Goal: Task Accomplishment & Management: Manage account settings

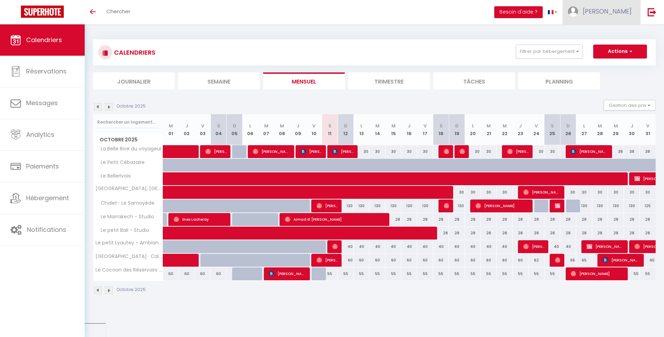
click at [608, 17] on link "[PERSON_NAME]" at bounding box center [601, 12] width 78 height 24
click at [606, 46] on link "Équipe" at bounding box center [612, 47] width 52 height 12
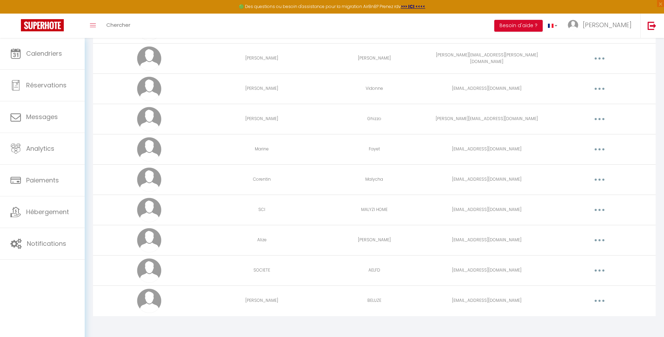
scroll to position [115, 0]
click at [601, 239] on button "button" at bounding box center [599, 238] width 20 height 11
click at [585, 252] on link "Editer" at bounding box center [581, 255] width 52 height 12
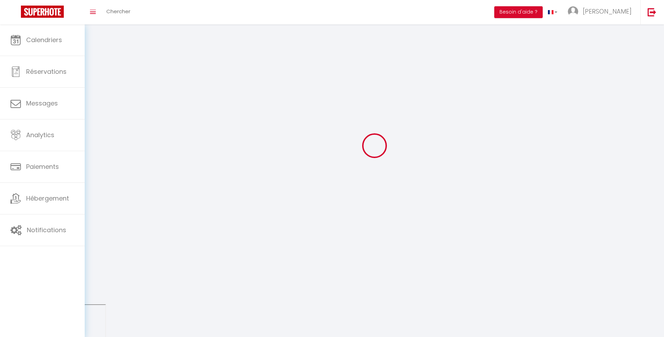
type input "Alize"
type input "[PERSON_NAME]"
type input "[EMAIL_ADDRESS][DOMAIN_NAME]"
type textarea "[URL][DOMAIN_NAME]"
checkbox input "false"
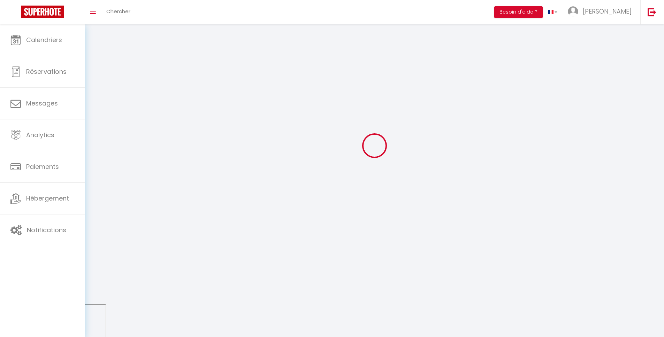
checkbox input "false"
checkbox input "true"
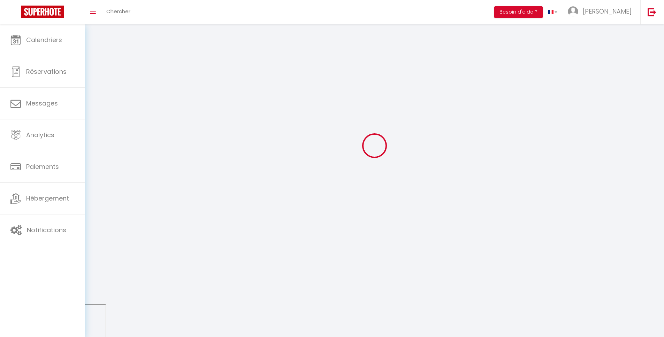
checkbox input "true"
checkbox input "false"
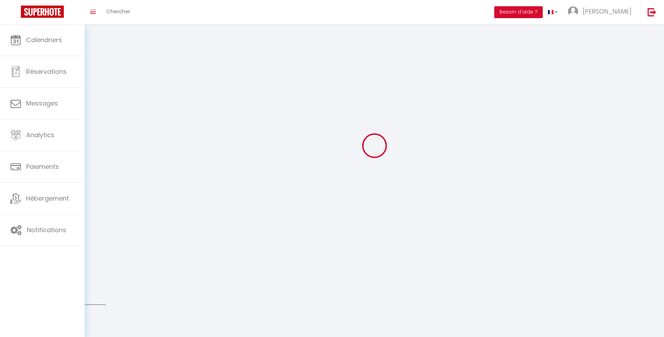
checkbox input "false"
checkbox input "true"
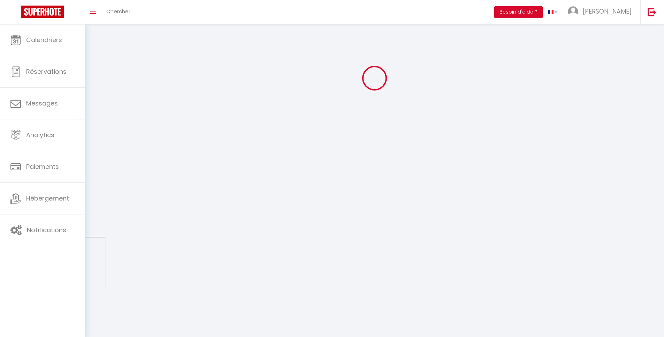
select select
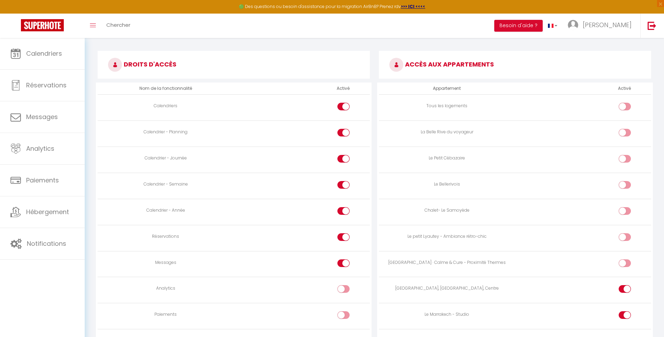
scroll to position [350, 0]
click at [620, 236] on div at bounding box center [624, 237] width 12 height 8
click at [624, 236] on input "checkbox" at bounding box center [630, 238] width 12 height 10
checkbox input "true"
click at [624, 261] on input "checkbox" at bounding box center [630, 264] width 12 height 10
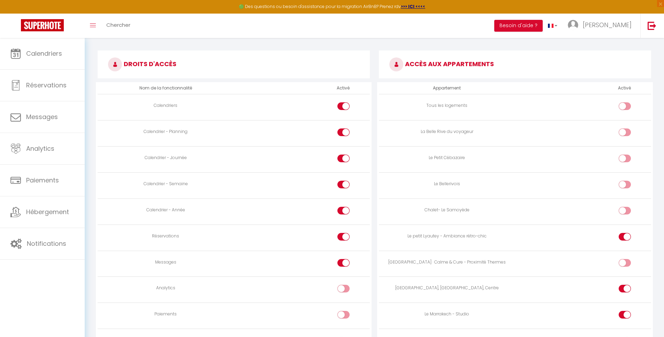
checkbox input "true"
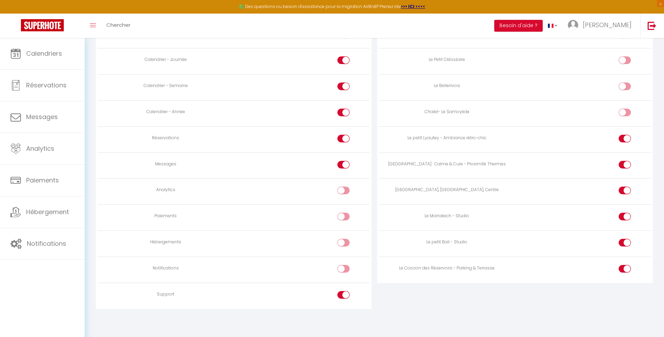
scroll to position [0, 0]
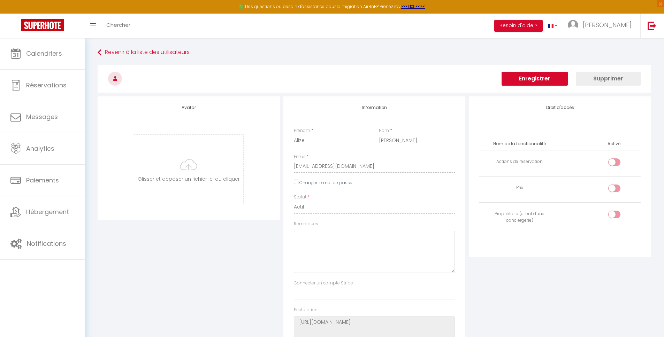
click at [532, 78] on button "Enregistrer" at bounding box center [534, 79] width 66 height 14
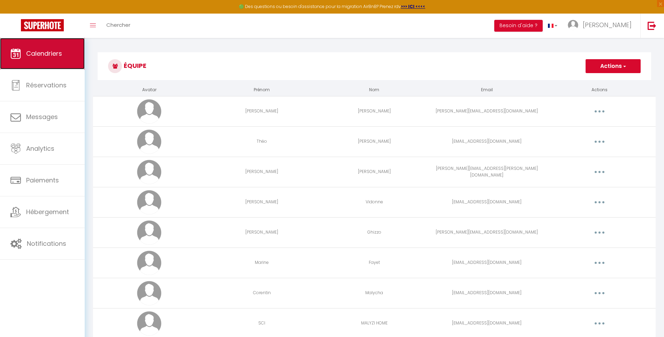
click at [45, 62] on link "Calendriers" at bounding box center [42, 53] width 85 height 31
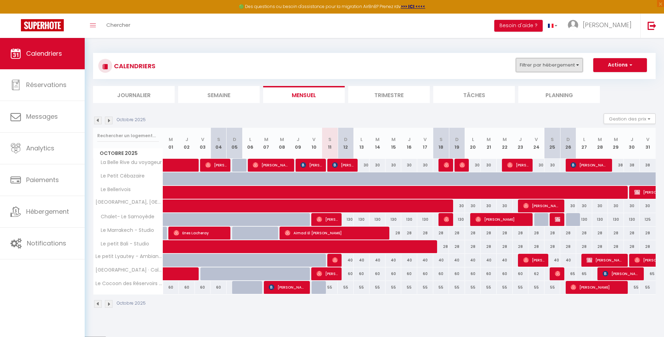
click at [553, 67] on button "Filtrer par hébergement" at bounding box center [549, 65] width 67 height 14
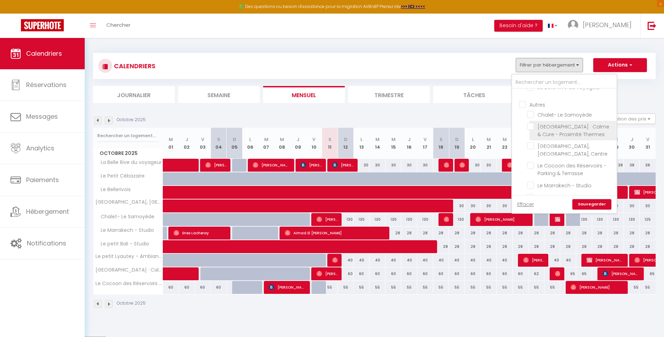
scroll to position [48, 0]
click at [533, 115] on li "[GEOGRAPHIC_DATA] · Calme & Cure - Proximité Thermes" at bounding box center [572, 114] width 87 height 20
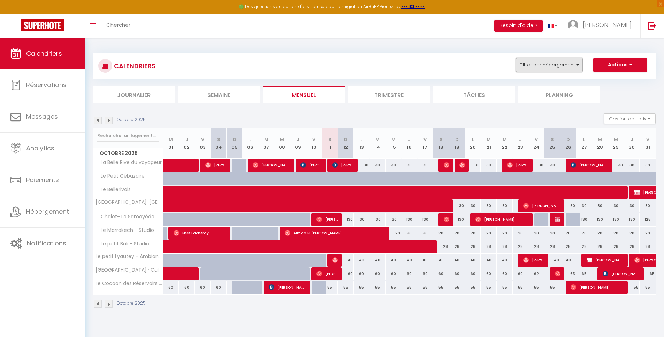
click at [535, 64] on button "Filtrer par hébergement" at bounding box center [549, 65] width 67 height 14
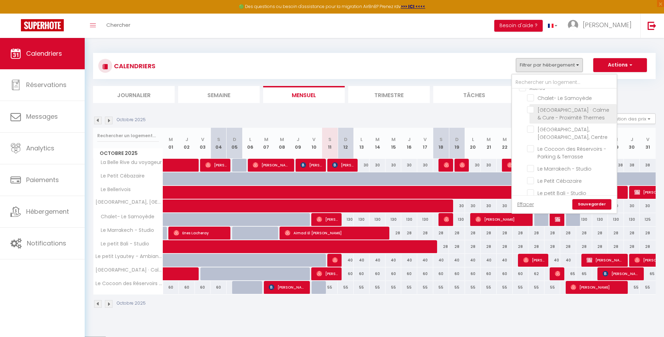
click at [532, 110] on input "[GEOGRAPHIC_DATA] · Calme & Cure - Proximité Thermes" at bounding box center [570, 109] width 87 height 7
checkbox input "true"
checkbox input "false"
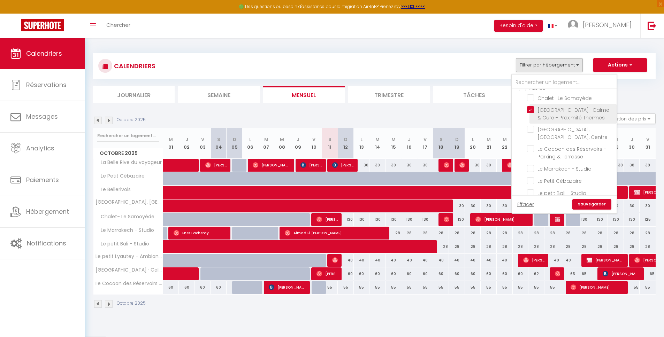
checkbox input "false"
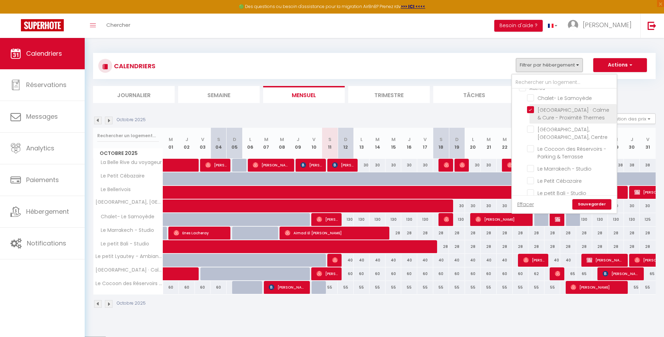
checkbox input "false"
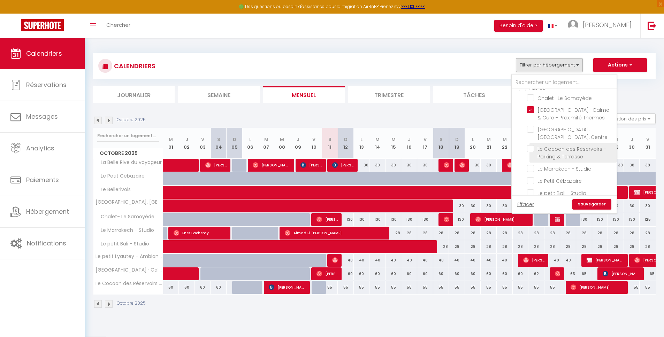
click at [532, 151] on input "Le Cocoon des Réservoirs - Parking & Terrasse" at bounding box center [570, 148] width 87 height 7
checkbox input "true"
checkbox input "false"
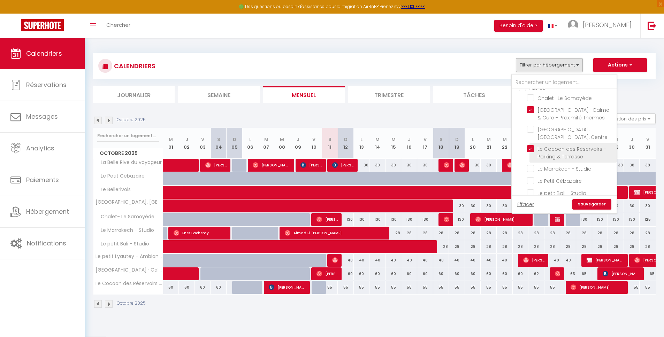
checkbox input "false"
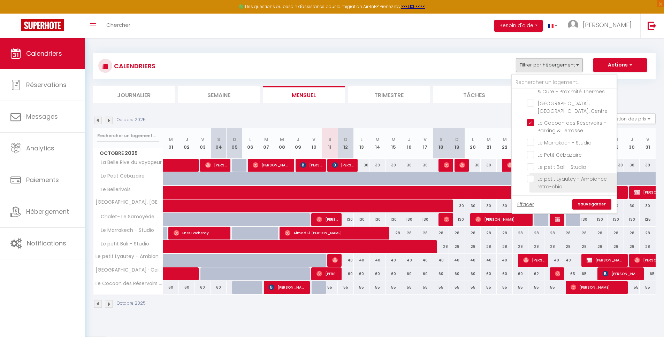
click at [530, 178] on input "Le petit Lyautey - Ambiance rétro-chic" at bounding box center [570, 178] width 87 height 7
checkbox input "true"
checkbox input "false"
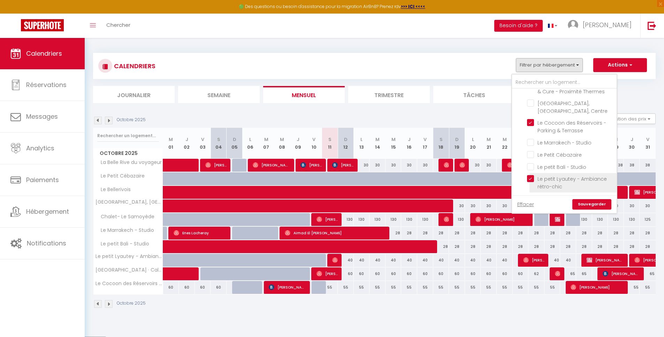
checkbox input "false"
click at [586, 205] on link "Sauvegarder" at bounding box center [591, 204] width 39 height 10
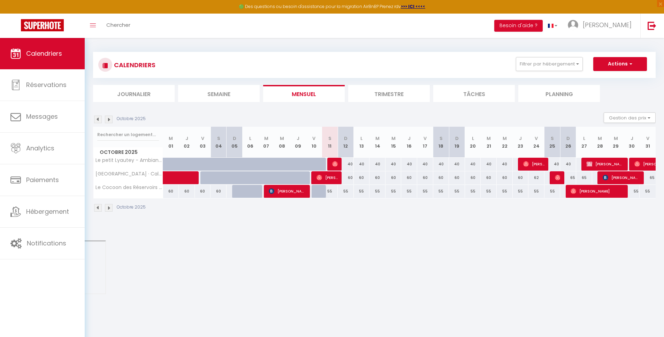
scroll to position [1, 0]
click at [533, 165] on span "[PERSON_NAME]" at bounding box center [533, 163] width 21 height 13
select select "OK"
select select "0"
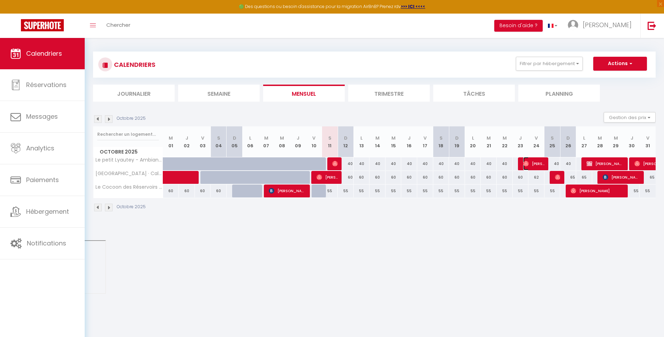
select select "0"
select select "1"
select select
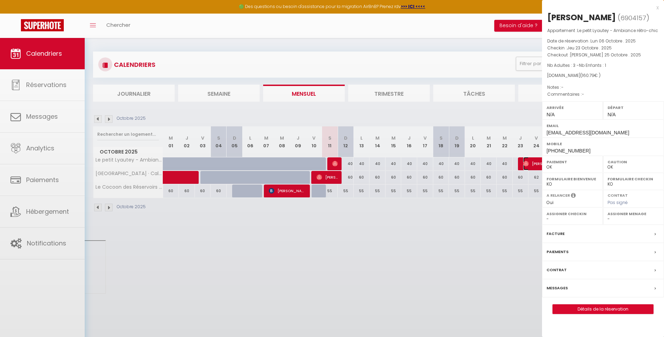
select select "21030"
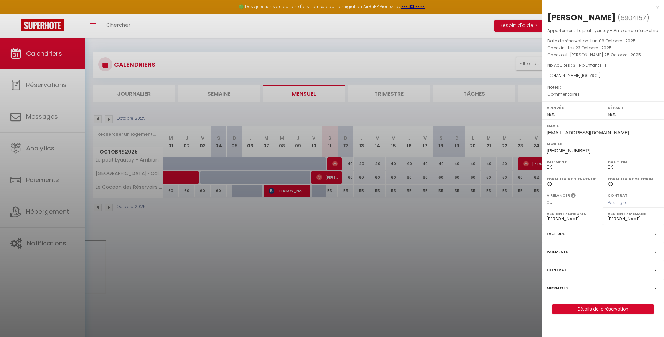
click at [621, 222] on select "- [PERSON_NAME] [PERSON_NAME] [PERSON_NAME] [PERSON_NAME] [PERSON_NAME] Marine …" at bounding box center [633, 219] width 52 height 6
click at [607, 222] on select "- [PERSON_NAME] [PERSON_NAME] [PERSON_NAME] [PERSON_NAME] [PERSON_NAME] Marine …" at bounding box center [633, 219] width 52 height 6
click at [498, 231] on div at bounding box center [332, 168] width 664 height 337
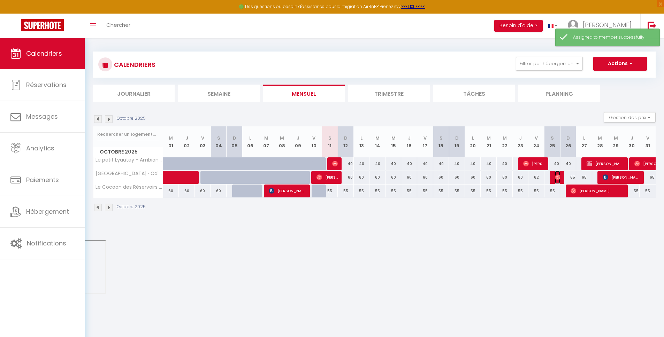
click at [555, 177] on img at bounding box center [558, 178] width 6 height 6
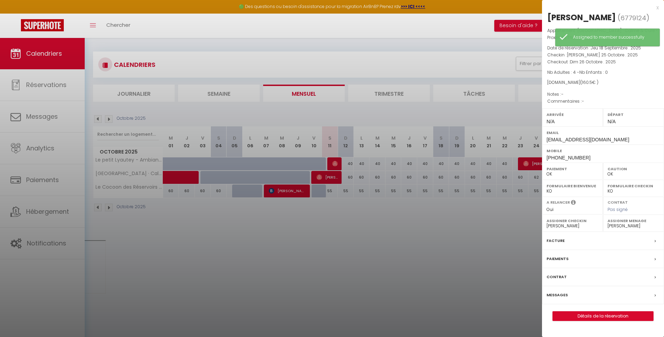
click at [620, 224] on label "Assigner Menage" at bounding box center [633, 220] width 52 height 7
click at [621, 229] on select "- [PERSON_NAME] [PERSON_NAME] [PERSON_NAME] [PERSON_NAME] [PERSON_NAME] Marine …" at bounding box center [633, 226] width 52 height 6
select select "48955"
click at [607, 229] on select "- [PERSON_NAME] [PERSON_NAME] [PERSON_NAME] [PERSON_NAME] [PERSON_NAME] Marine …" at bounding box center [633, 226] width 52 height 6
click at [500, 263] on div at bounding box center [332, 168] width 664 height 337
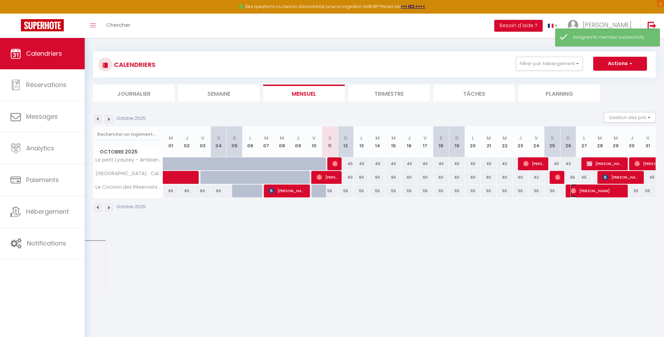
click at [598, 194] on span "[PERSON_NAME]" at bounding box center [596, 190] width 53 height 13
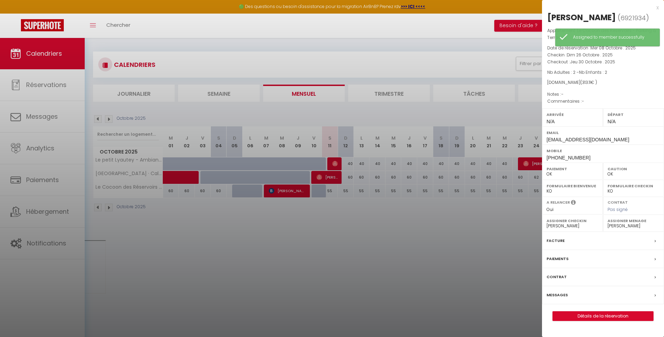
click at [505, 218] on div at bounding box center [332, 168] width 664 height 337
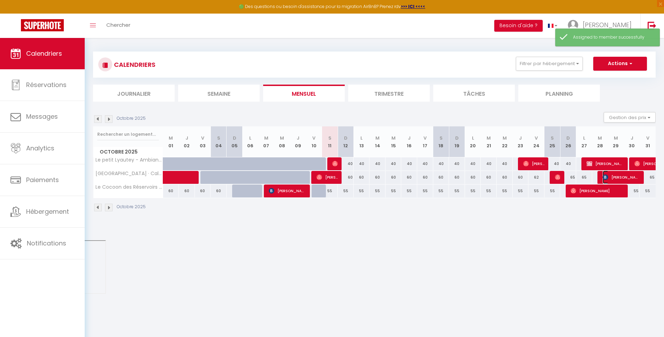
click at [614, 176] on span "[PERSON_NAME]" at bounding box center [620, 177] width 37 height 13
select select "KO"
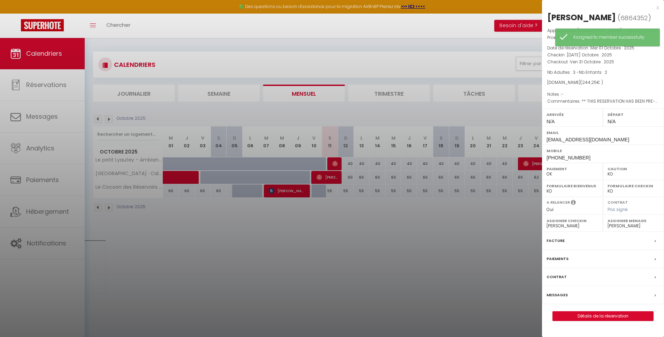
click at [622, 229] on select "- [PERSON_NAME] [PERSON_NAME] [PERSON_NAME] [PERSON_NAME] [PERSON_NAME] Marine …" at bounding box center [633, 226] width 52 height 6
click at [607, 229] on select "- [PERSON_NAME] [PERSON_NAME] [PERSON_NAME] [PERSON_NAME] [PERSON_NAME] Marine …" at bounding box center [633, 226] width 52 height 6
click at [467, 251] on div at bounding box center [332, 168] width 664 height 337
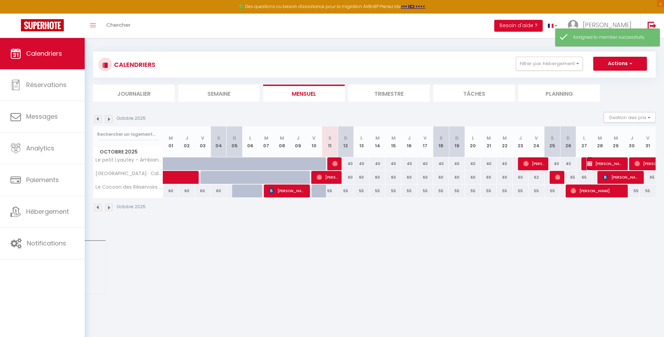
click at [597, 162] on span "[PERSON_NAME] proprio" at bounding box center [604, 163] width 37 height 13
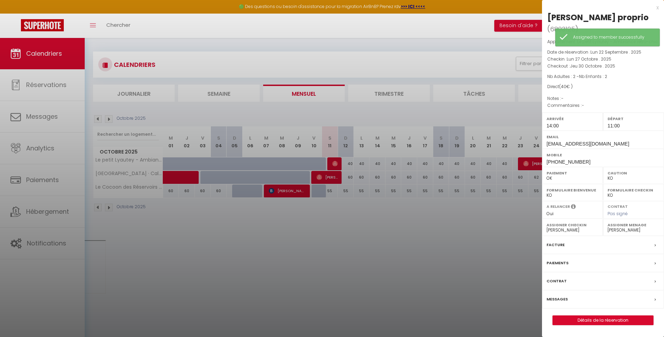
click at [620, 233] on select "- [PERSON_NAME] [PERSON_NAME] [PERSON_NAME] [PERSON_NAME] [PERSON_NAME] Marine …" at bounding box center [633, 230] width 52 height 6
select select "48955"
click at [607, 233] on select "- [PERSON_NAME] [PERSON_NAME] [PERSON_NAME] [PERSON_NAME] [PERSON_NAME] Marine …" at bounding box center [633, 230] width 52 height 6
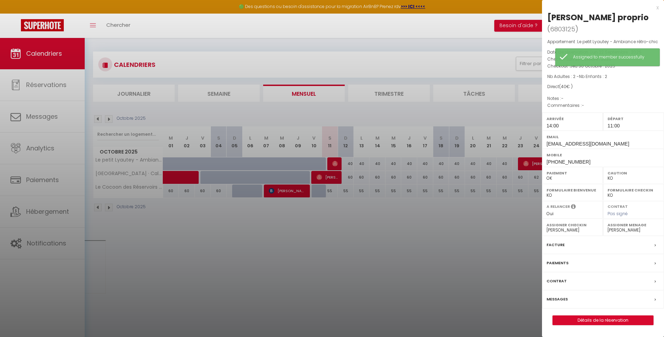
click at [490, 252] on div at bounding box center [332, 168] width 664 height 337
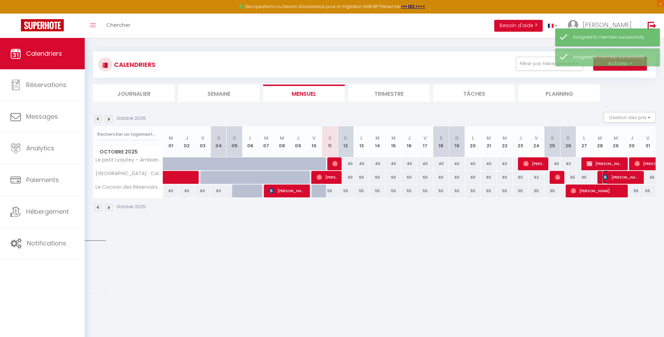
click at [620, 182] on span "[PERSON_NAME]" at bounding box center [620, 177] width 37 height 13
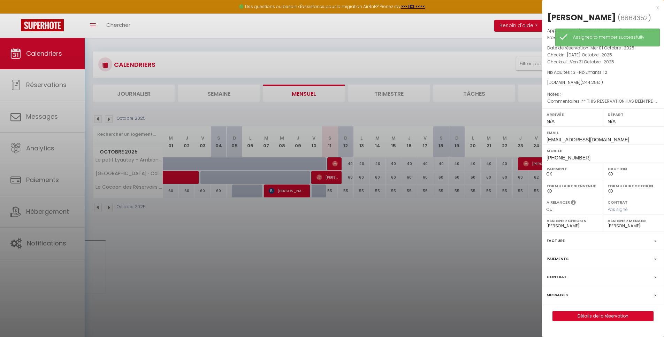
click at [625, 229] on select "- [PERSON_NAME] [PERSON_NAME] [PERSON_NAME] [PERSON_NAME] [PERSON_NAME] Marine …" at bounding box center [633, 226] width 52 height 6
click at [607, 229] on select "- [PERSON_NAME] [PERSON_NAME] [PERSON_NAME] [PERSON_NAME] [PERSON_NAME] Marine …" at bounding box center [633, 226] width 52 height 6
click at [456, 261] on div at bounding box center [332, 168] width 664 height 337
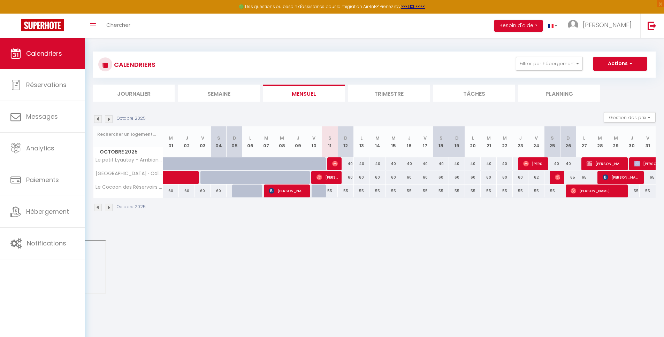
click at [634, 164] on td "40 [PERSON_NAME]" at bounding box center [632, 164] width 16 height 14
click at [637, 163] on img at bounding box center [637, 164] width 6 height 6
select select "OK"
select select "30918"
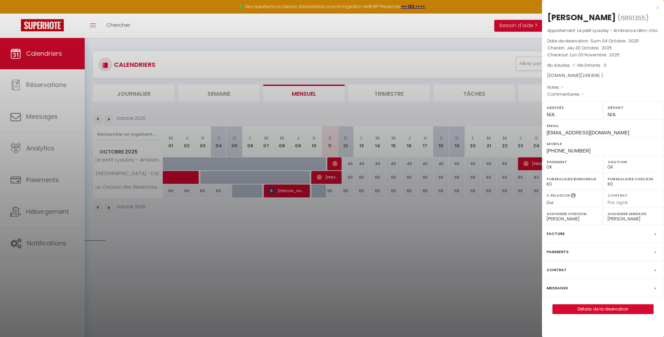
click at [486, 254] on div at bounding box center [332, 168] width 664 height 337
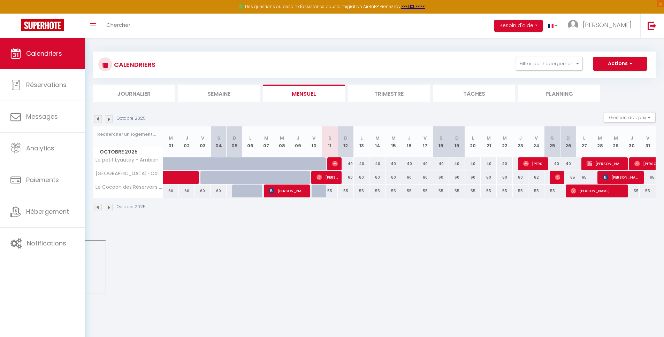
click at [110, 211] on img at bounding box center [109, 208] width 8 height 8
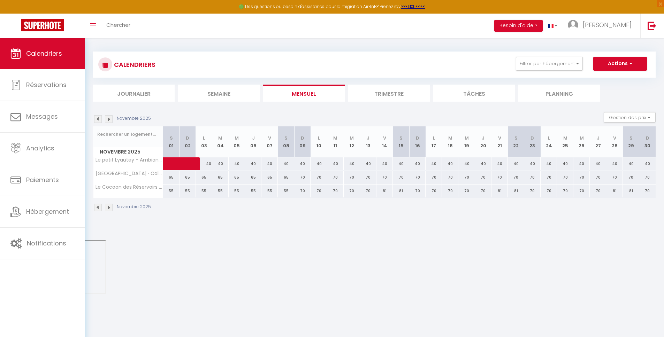
click at [96, 208] on img at bounding box center [98, 208] width 8 height 8
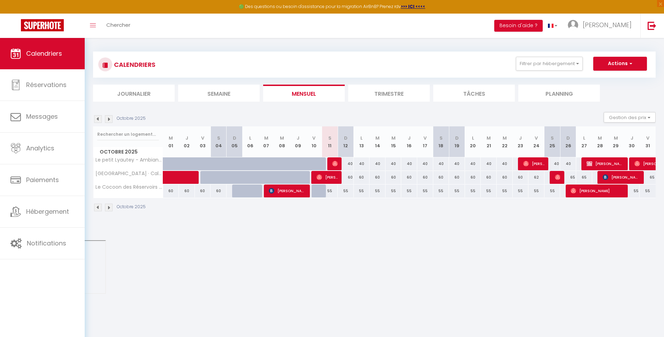
click at [351, 164] on div "40" at bounding box center [346, 163] width 16 height 13
type input "40"
type input "Dim 12 Octobre 2025"
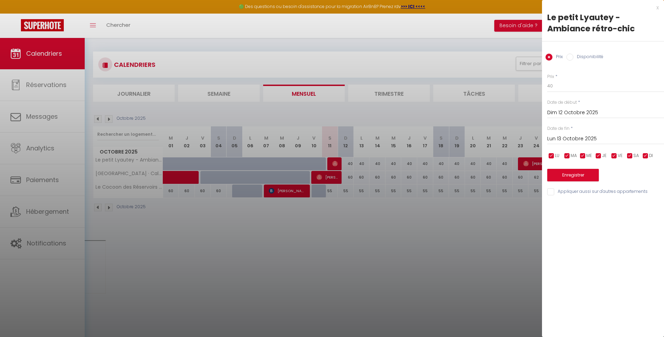
click at [588, 138] on input "Lun 13 Octobre 2025" at bounding box center [605, 138] width 117 height 9
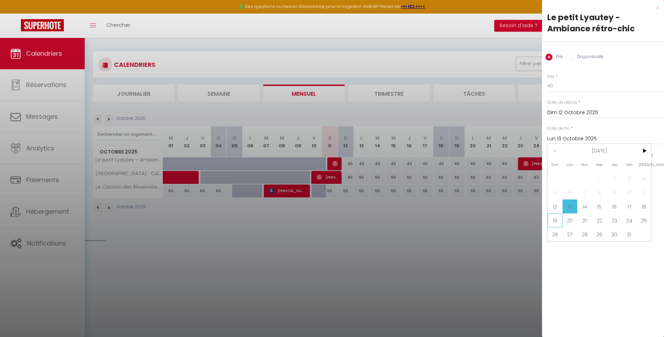
click at [558, 222] on span "19" at bounding box center [554, 221] width 15 height 14
type input "Dim 19 Octobre 2025"
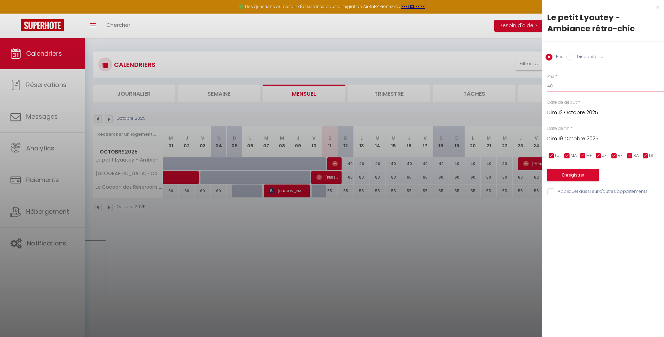
click at [559, 87] on input "40" at bounding box center [605, 86] width 117 height 13
type input "32"
click at [568, 176] on button "Enregistrer" at bounding box center [573, 175] width 52 height 13
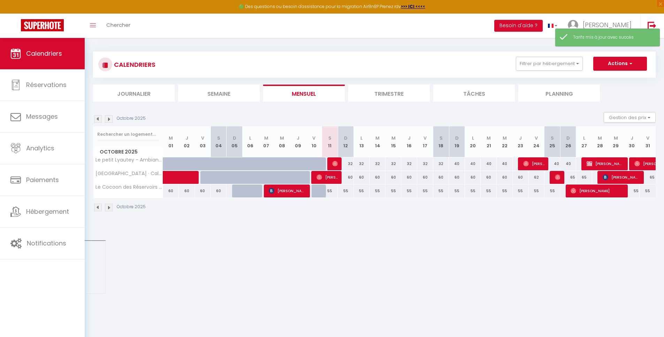
click at [328, 191] on div "55" at bounding box center [330, 191] width 16 height 13
type input "55"
type input "Sam 11 Octobre 2025"
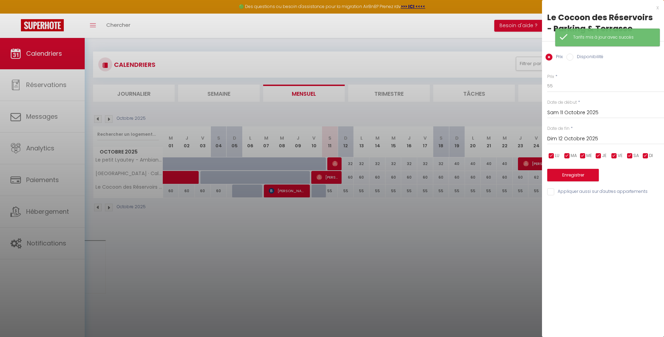
click at [574, 137] on input "Dim 12 Octobre 2025" at bounding box center [605, 138] width 117 height 9
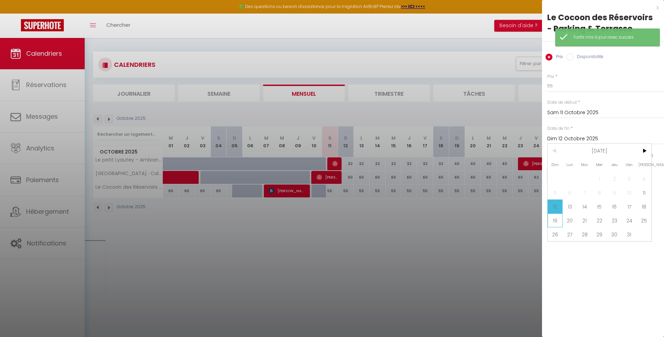
click at [557, 220] on span "19" at bounding box center [554, 221] width 15 height 14
type input "Dim 19 Octobre 2025"
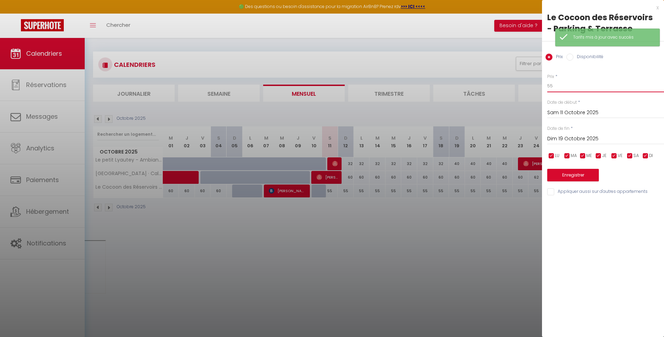
click at [567, 87] on input "55" at bounding box center [605, 86] width 117 height 13
type input "45"
click at [580, 175] on button "Enregistrer" at bounding box center [573, 175] width 52 height 13
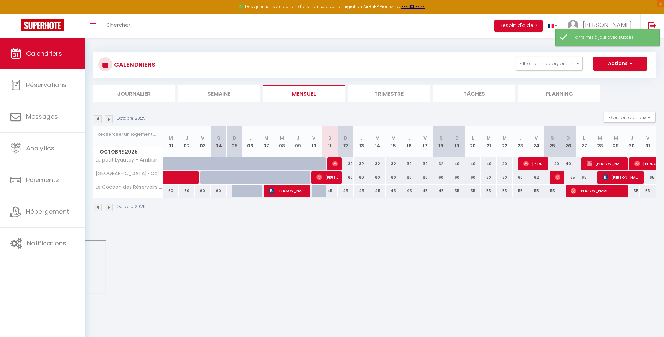
click at [525, 276] on body "🟢 Des questions ou besoin d'assistance pour la migration AirBnB? Prenez rdv >>>…" at bounding box center [332, 205] width 664 height 337
